Goal: Use online tool/utility: Utilize a website feature to perform a specific function

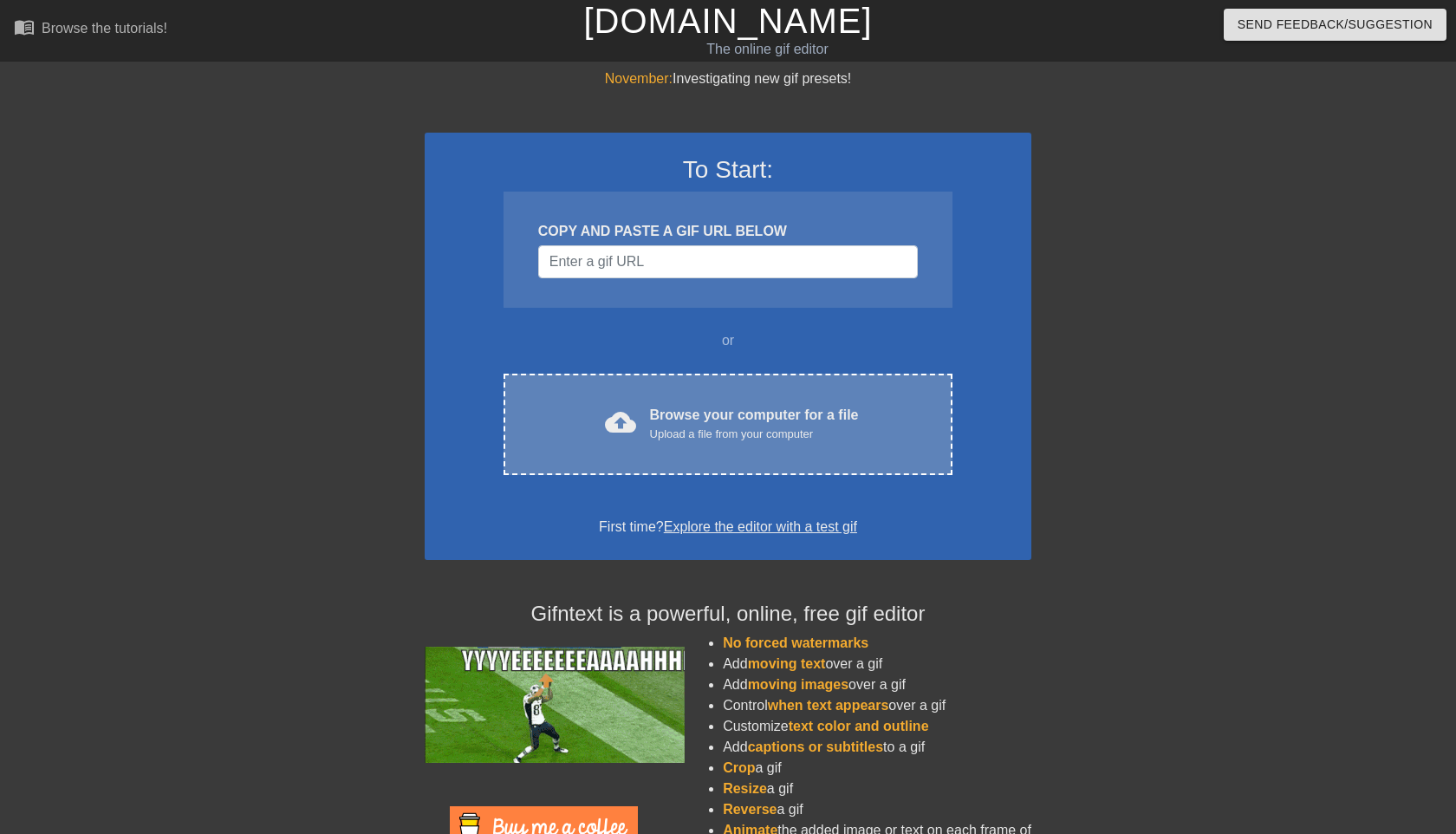
click at [651, 416] on div "Browse your computer for a file Upload a file from your computer" at bounding box center [754, 423] width 209 height 38
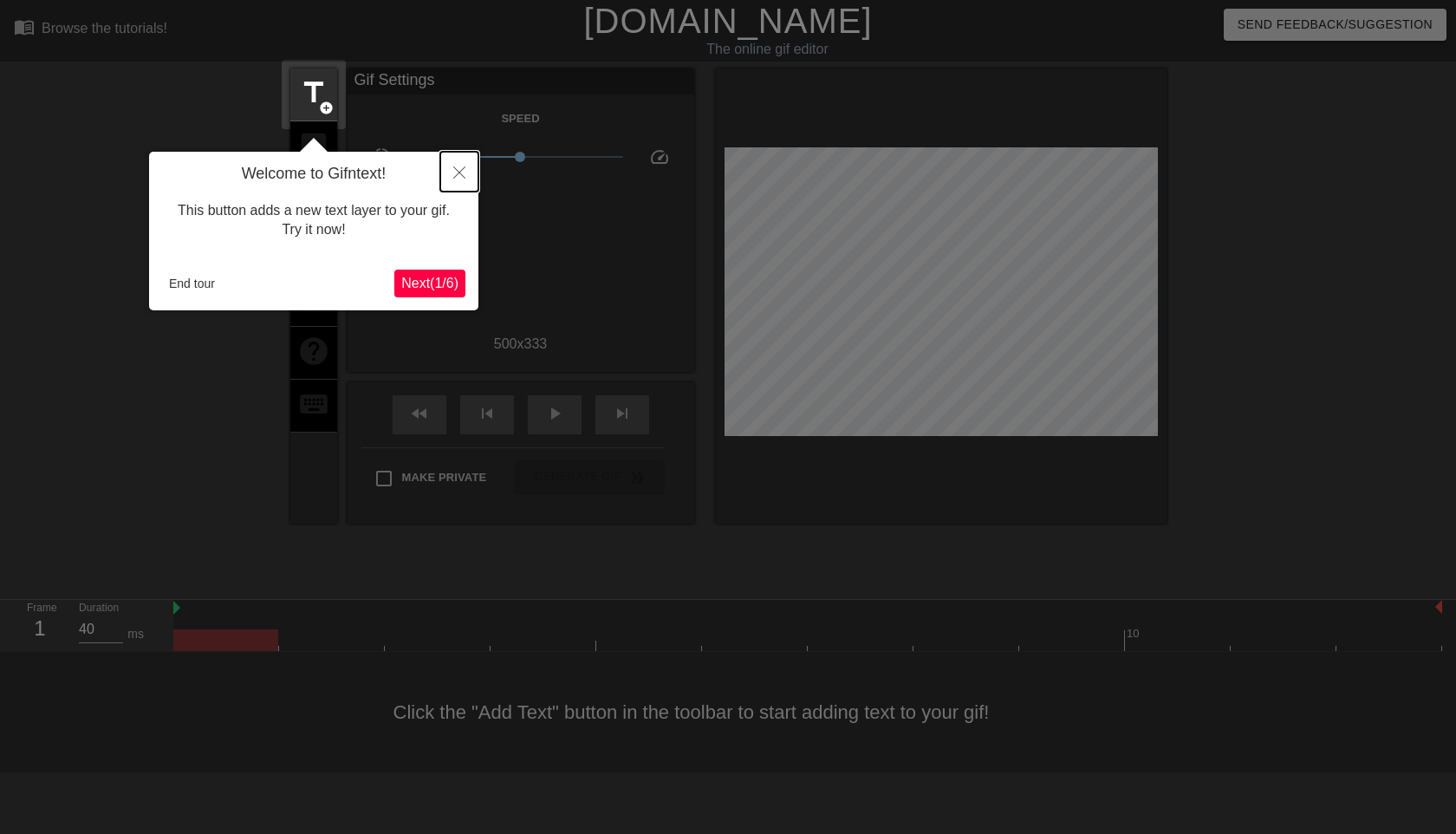
click at [462, 173] on icon "Close" at bounding box center [459, 172] width 12 height 12
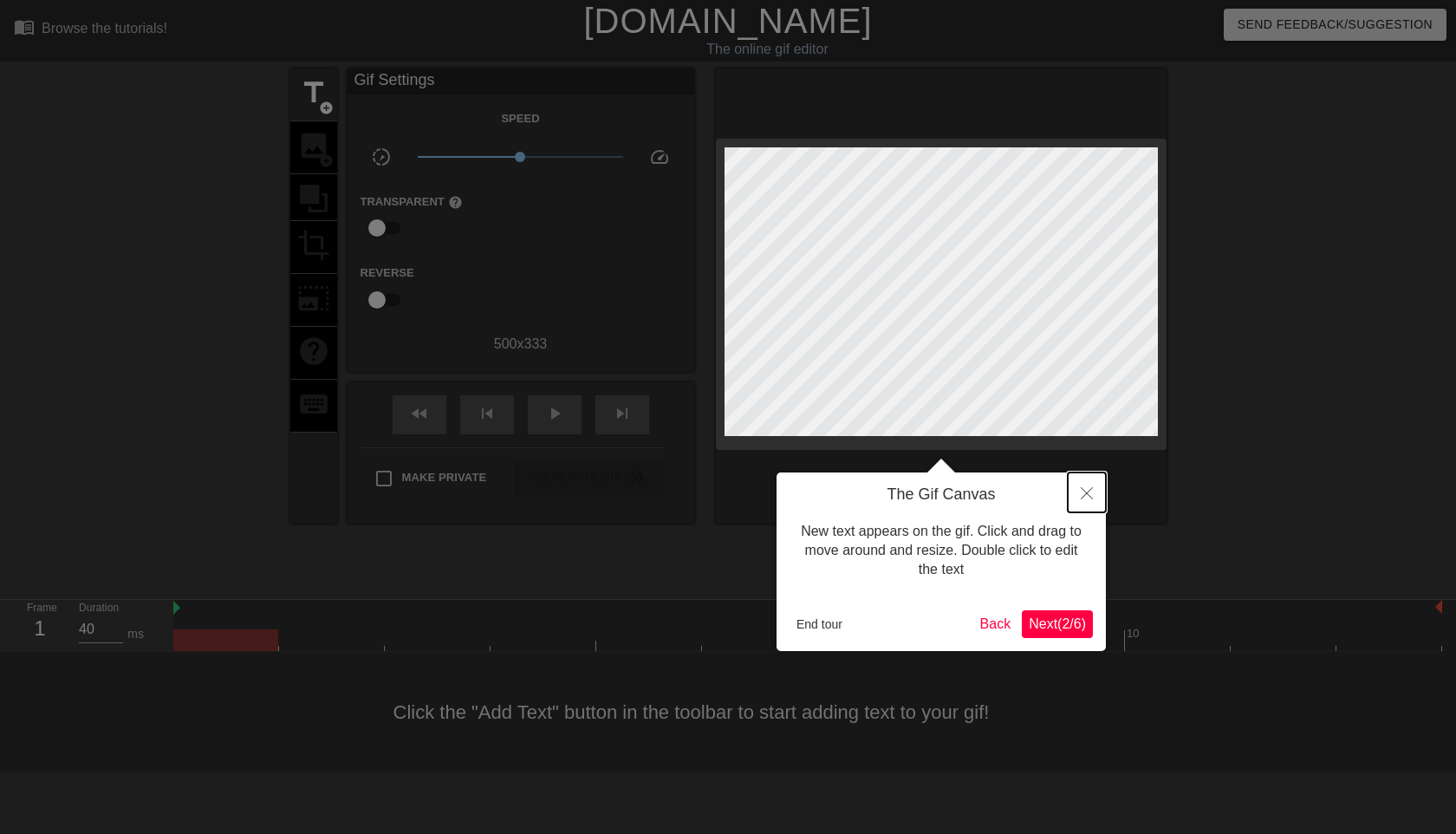
click at [1087, 492] on icon "Close" at bounding box center [1086, 493] width 12 height 12
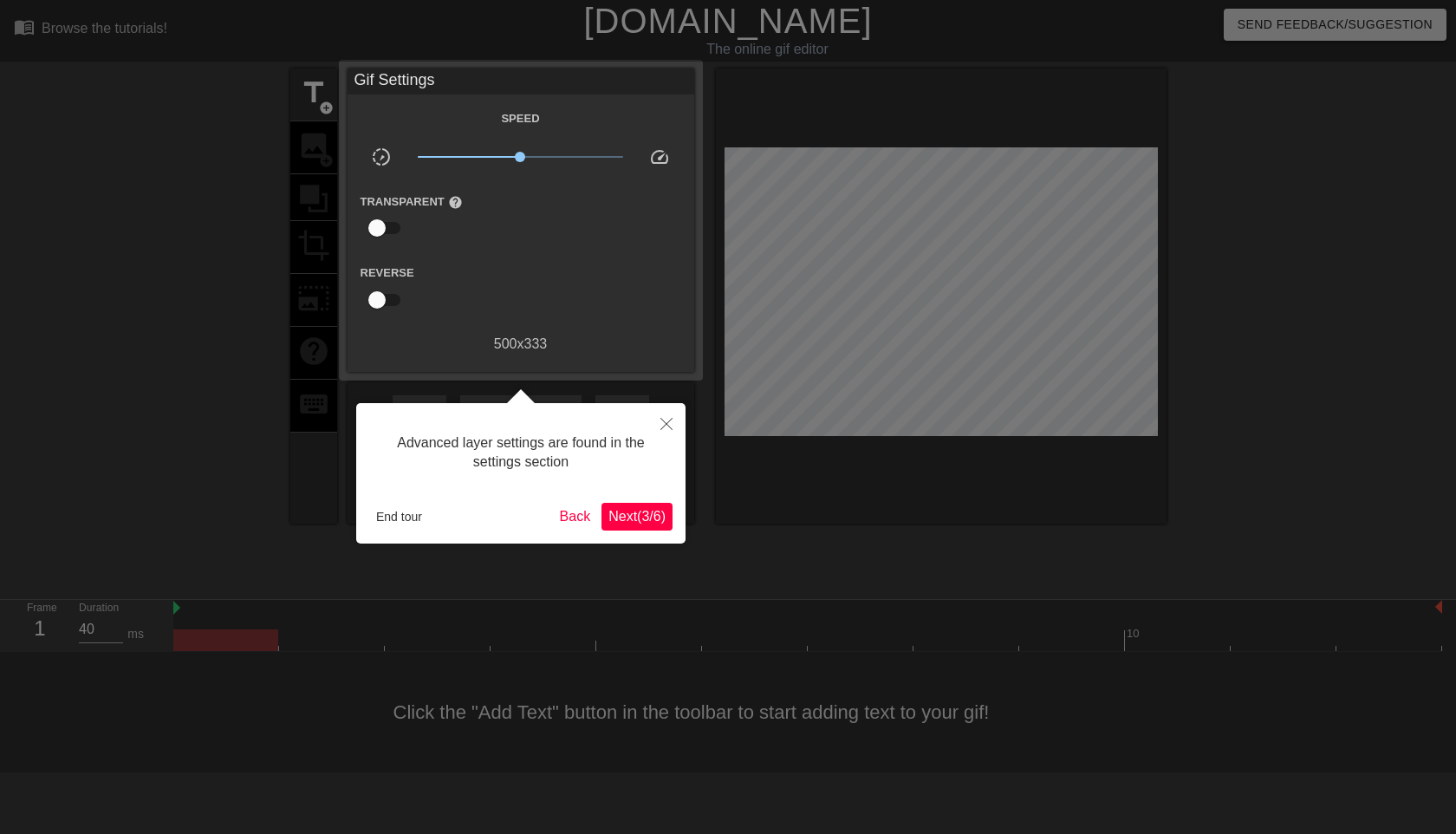
click at [655, 514] on span "Next ( 3 / 6 )" at bounding box center [637, 516] width 57 height 15
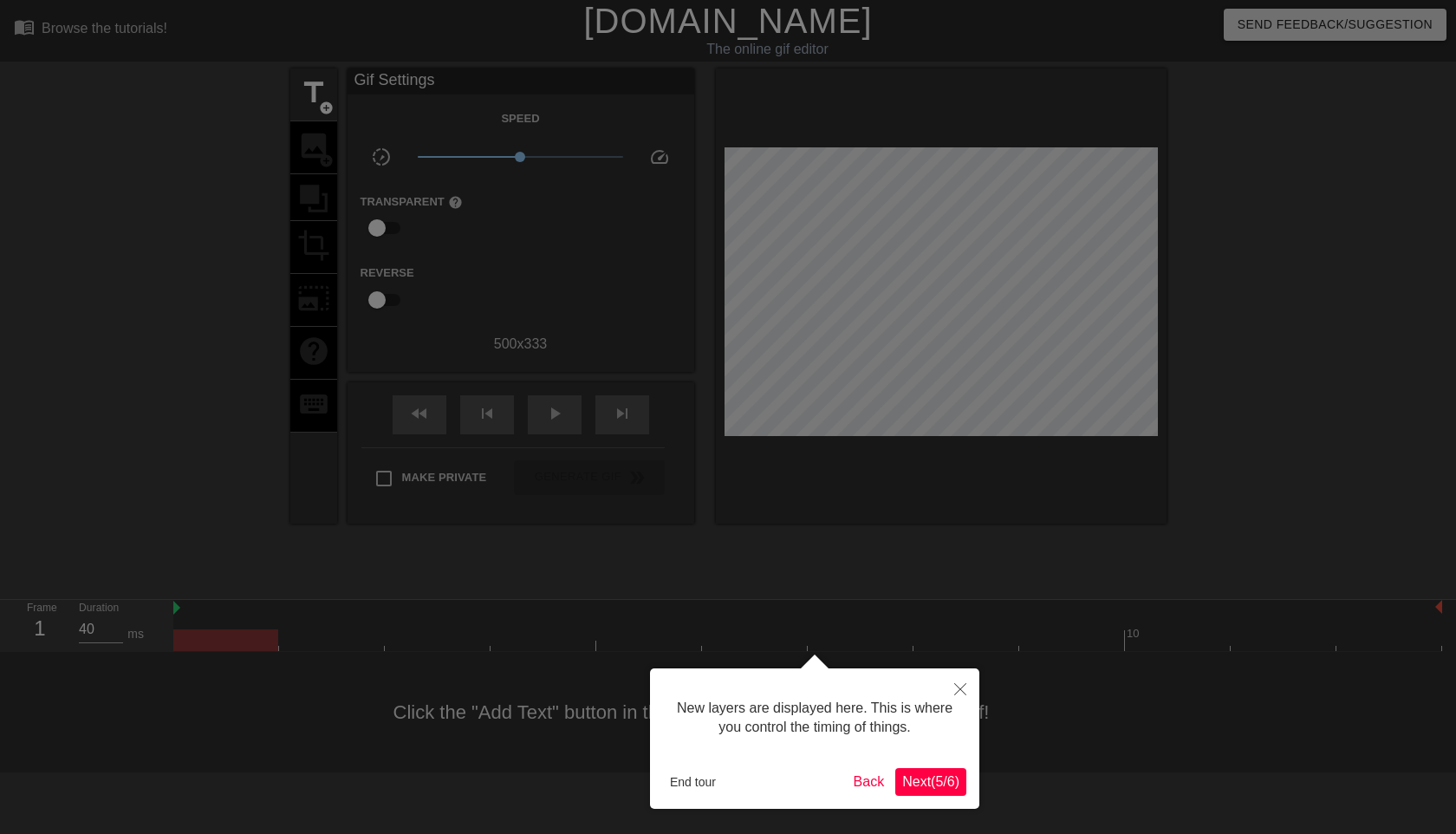
scroll to position [15, 0]
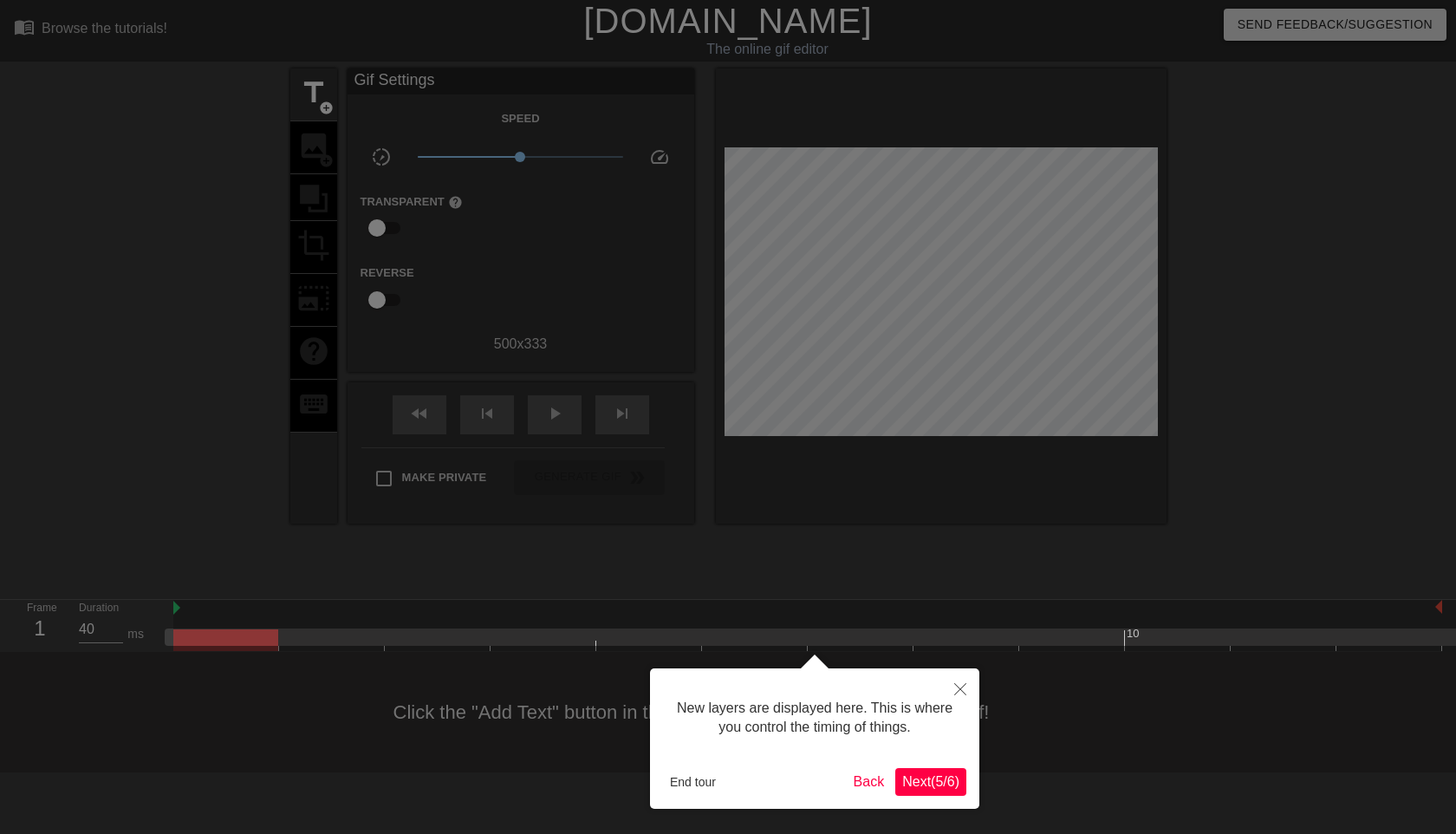
click at [923, 788] on span "Next ( 5 / 6 )" at bounding box center [930, 782] width 57 height 15
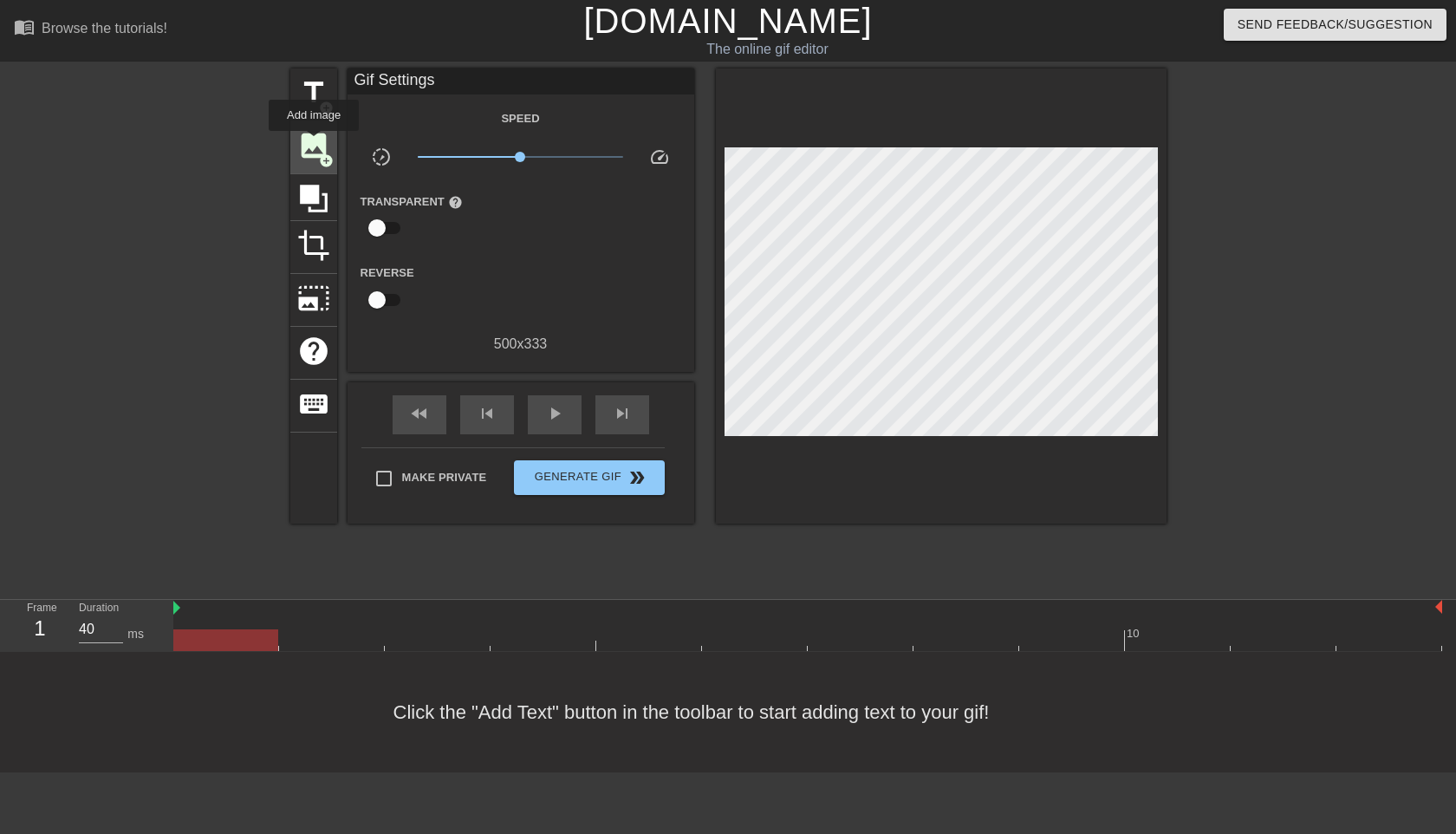
click at [314, 143] on span "image" at bounding box center [313, 145] width 33 height 33
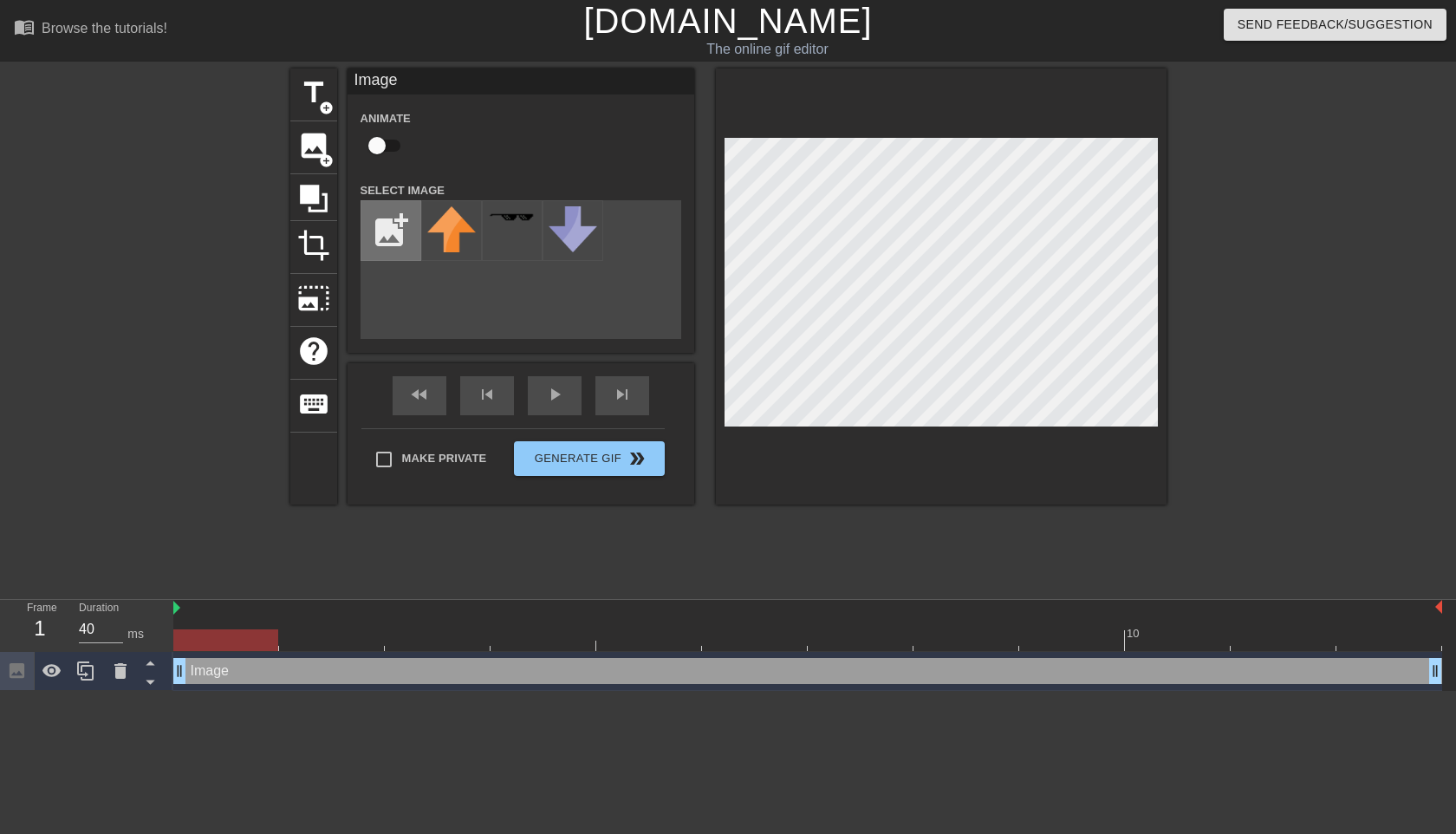
click at [401, 232] on input "file" at bounding box center [391, 231] width 59 height 59
type input "C:\fakepath\fortnite-battle-royale-playstation-4-wood-sticker-wooden-floor-remo…"
click at [453, 240] on img at bounding box center [451, 230] width 49 height 49
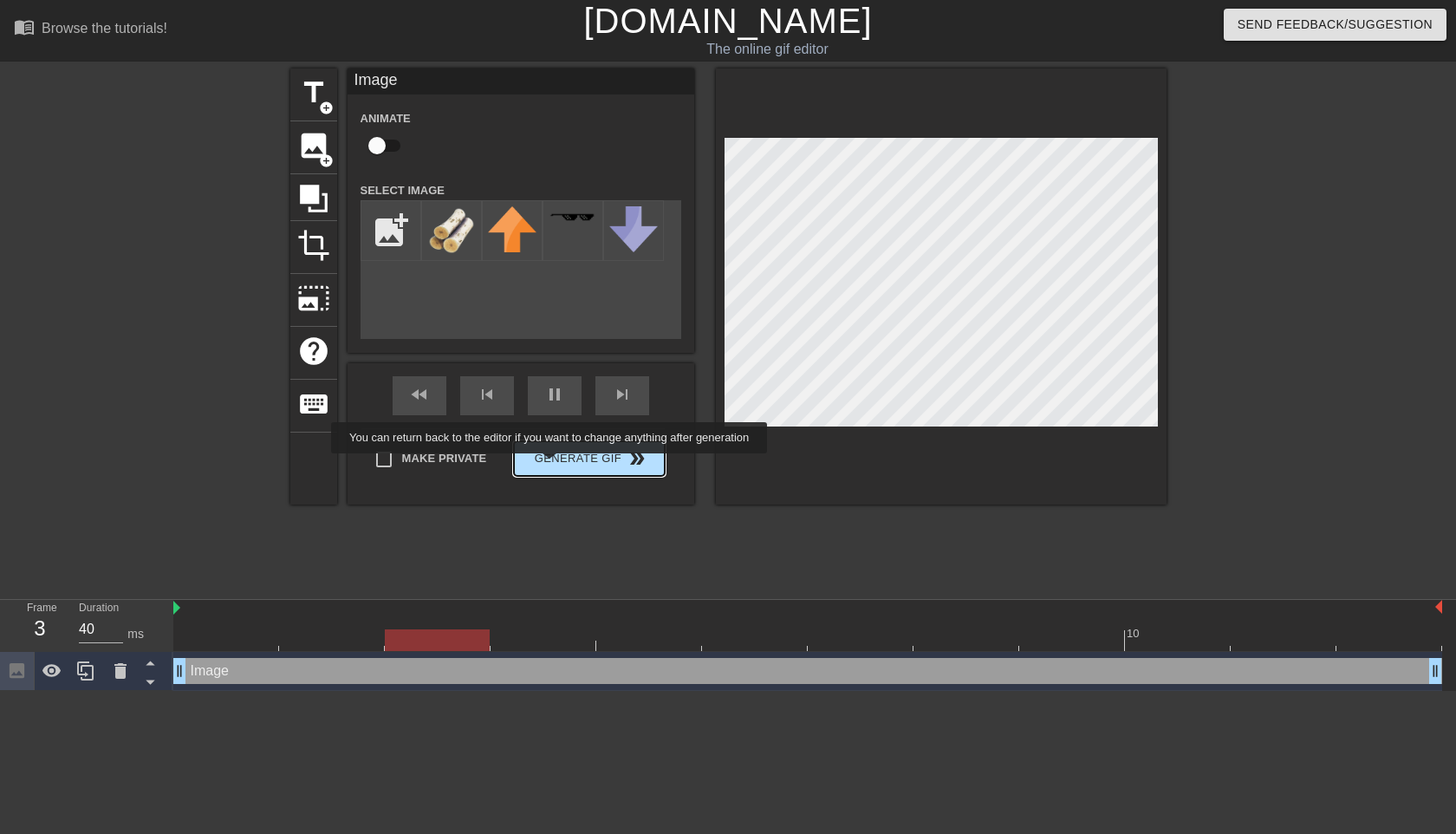
click at [561, 463] on button "Generate Gif double_arrow" at bounding box center [588, 459] width 150 height 35
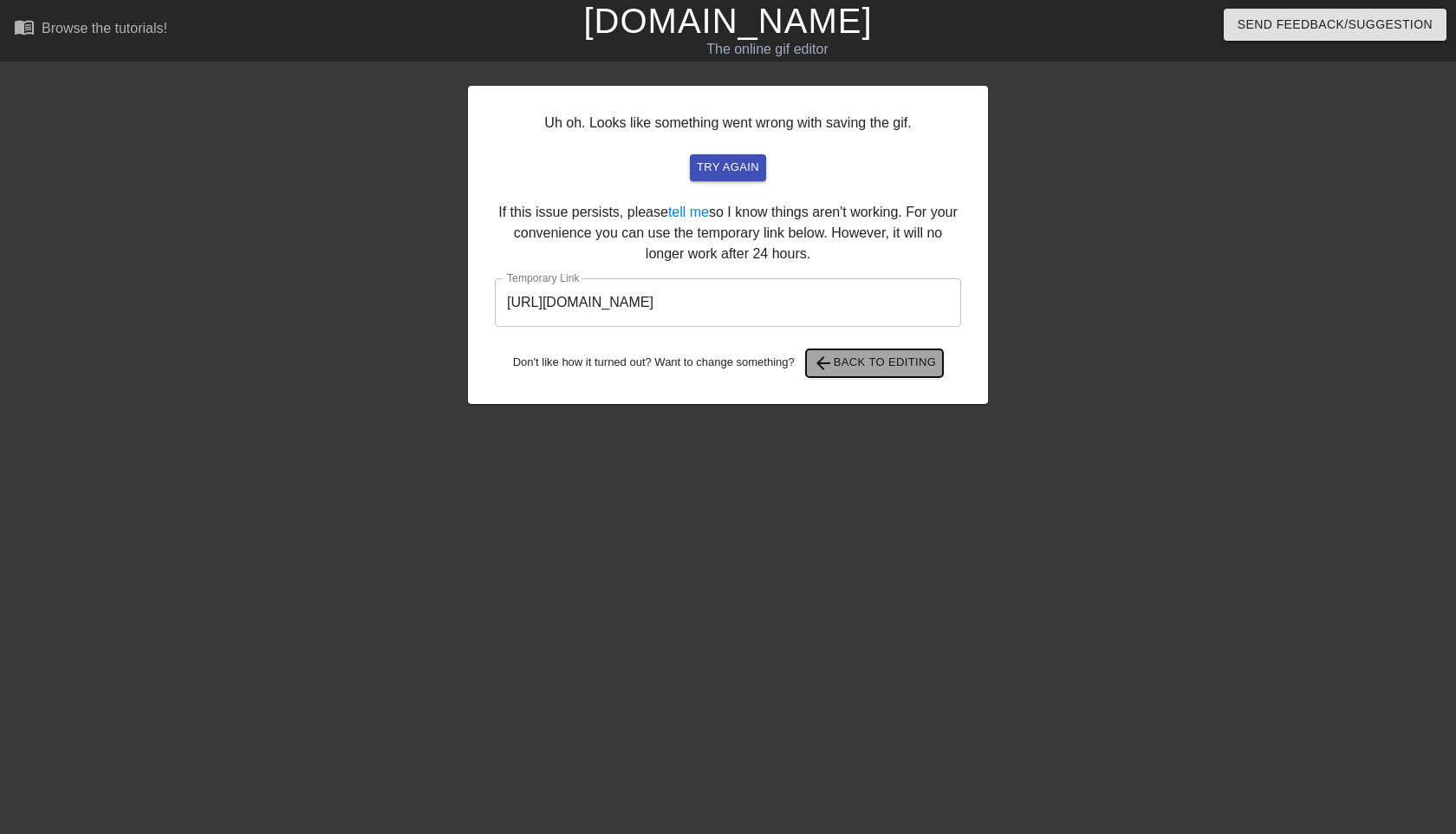
click at [848, 366] on span "arrow_back Back to Editing" at bounding box center [874, 363] width 124 height 21
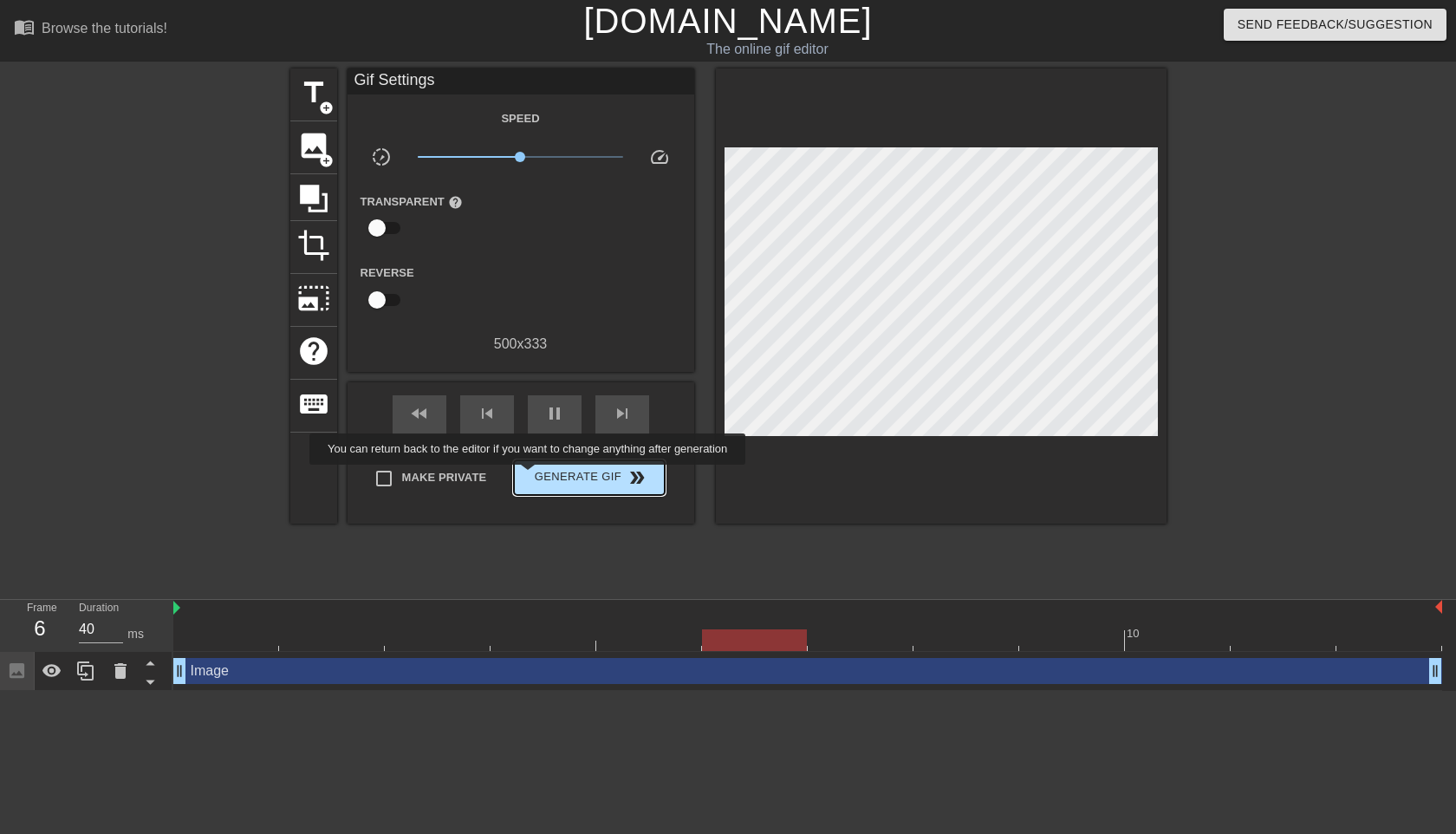
click at [539, 477] on span "Generate Gif double_arrow" at bounding box center [589, 477] width 136 height 21
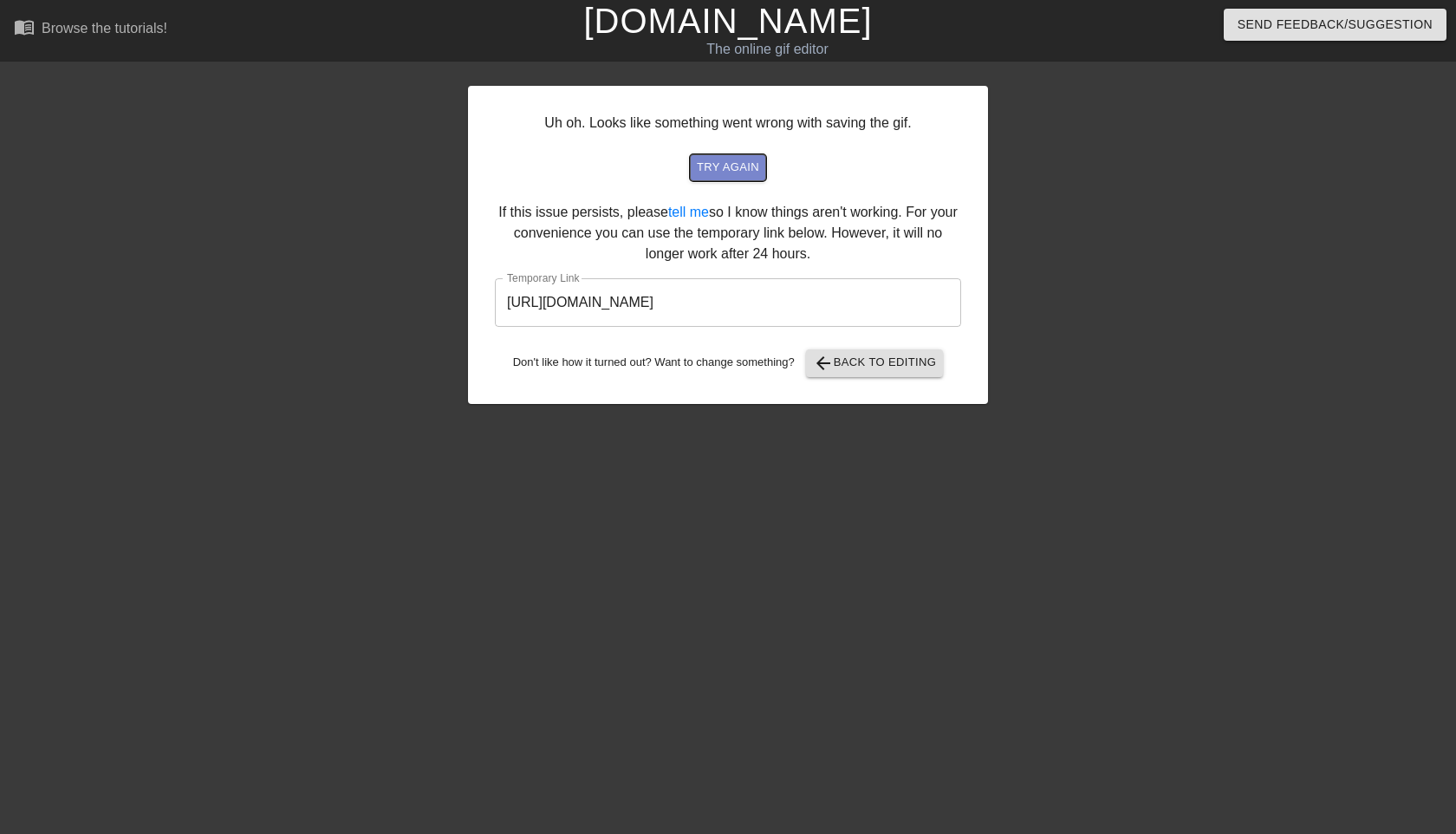
click at [715, 164] on span "try again" at bounding box center [728, 168] width 63 height 20
click at [845, 355] on span "arrow_back Back to Editing" at bounding box center [874, 363] width 124 height 21
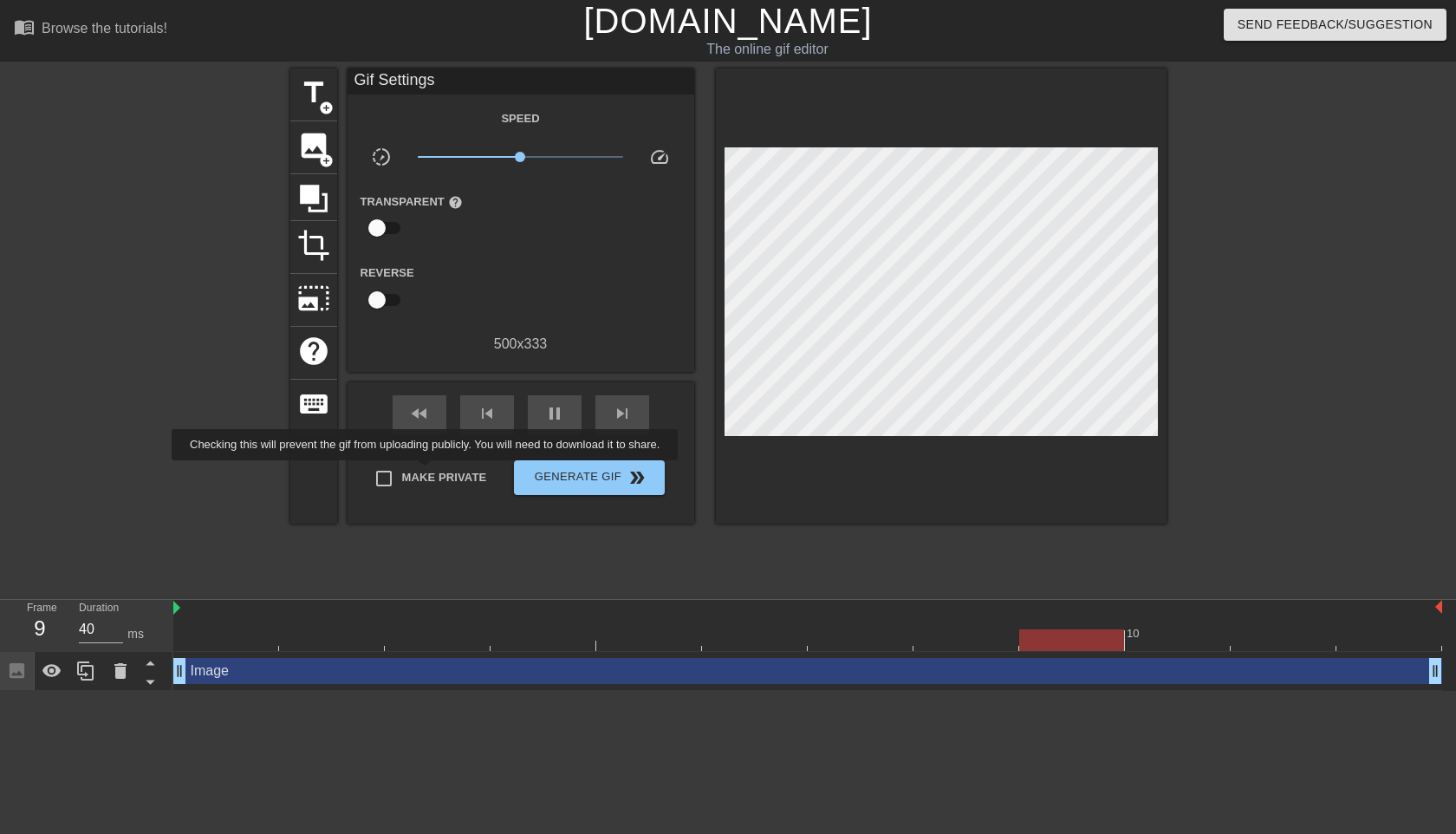
click at [438, 473] on span "Make Private" at bounding box center [444, 477] width 85 height 17
click at [402, 473] on input "Make Private" at bounding box center [384, 479] width 37 height 37
checkbox input "true"
click at [597, 477] on span "Generate Gif double_arrow" at bounding box center [589, 477] width 136 height 21
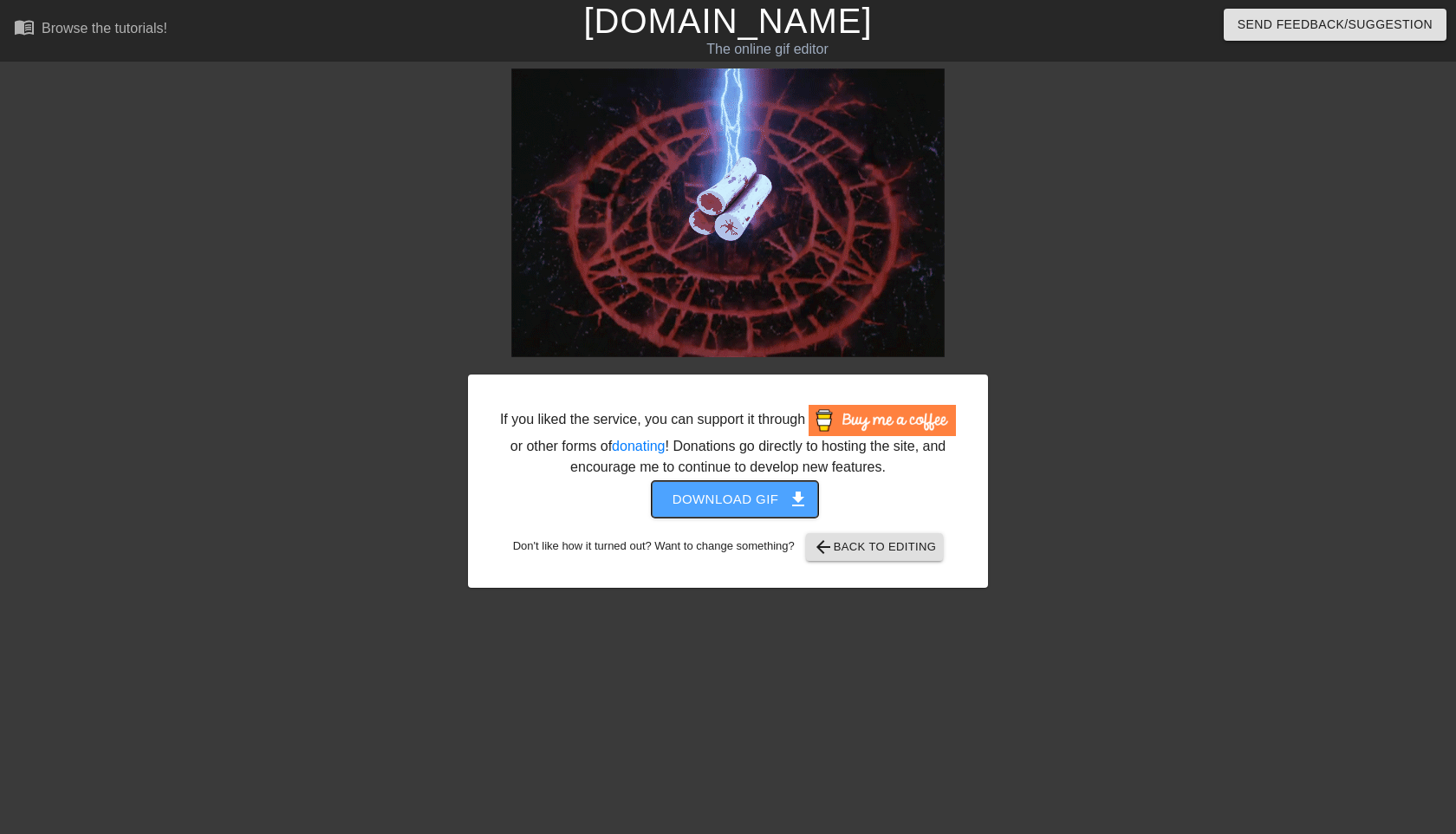
click at [717, 510] on span "Download gif get_app" at bounding box center [734, 499] width 126 height 23
